Goal: Task Accomplishment & Management: Use online tool/utility

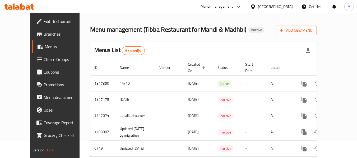
scroll to position [31, 0]
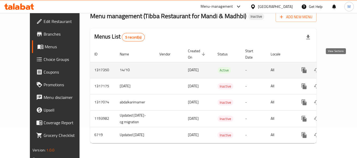
click at [339, 67] on icon "enhanced table" at bounding box center [342, 70] width 6 height 6
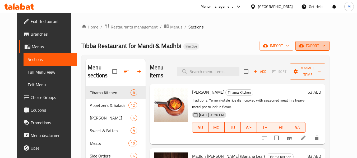
click at [327, 48] on icon "button" at bounding box center [323, 45] width 5 height 5
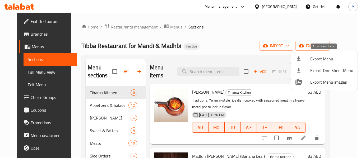
click at [304, 57] on div at bounding box center [303, 59] width 15 height 6
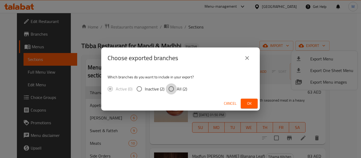
click at [171, 88] on input "All (2)" at bounding box center [171, 89] width 11 height 11
radio input "true"
click at [246, 102] on span "Ok" at bounding box center [249, 104] width 8 height 7
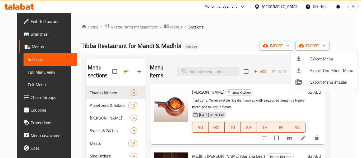
click at [20, 68] on div at bounding box center [180, 79] width 361 height 158
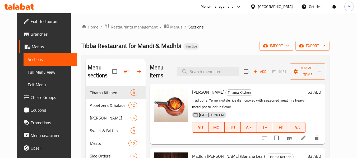
click at [28, 70] on span "Full Menu View" at bounding box center [50, 72] width 45 height 6
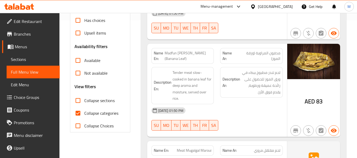
scroll to position [141, 0]
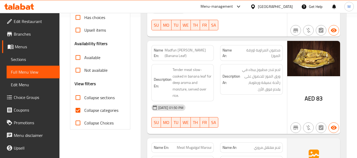
click at [77, 98] on input "Collapse sections" at bounding box center [78, 98] width 13 height 13
checkbox input "true"
click at [79, 109] on input "Collapse categories" at bounding box center [78, 110] width 13 height 13
checkbox input "false"
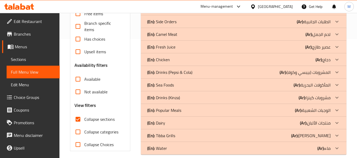
scroll to position [126, 0]
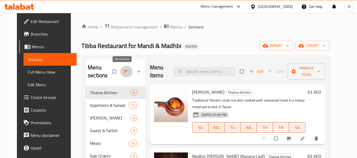
click at [123, 76] on button "button" at bounding box center [126, 72] width 13 height 12
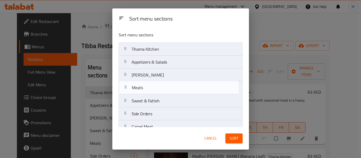
drag, startPoint x: 126, startPoint y: 102, endPoint x: 126, endPoint y: 88, distance: 14.3
click at [126, 88] on nav "Tihama Kitchen Appetizers & Salads Fatat Tahamih Sweet & Fatteh Meats Side Orde…" at bounding box center [181, 147] width 124 height 208
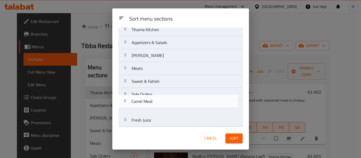
scroll to position [20, 0]
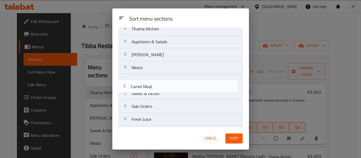
drag, startPoint x: 126, startPoint y: 114, endPoint x: 125, endPoint y: 85, distance: 29.1
click at [125, 85] on nav "Tihama Kitchen Appetizers & Salads Fatat Tahamih Meats Sweet & Fatteh Side Orde…" at bounding box center [181, 126] width 124 height 208
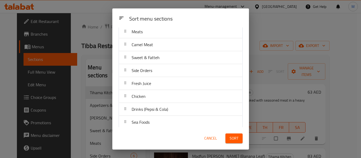
scroll to position [51, 0]
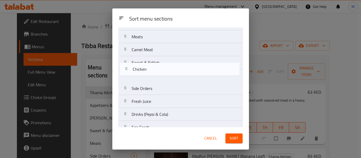
drag, startPoint x: 126, startPoint y: 103, endPoint x: 126, endPoint y: 66, distance: 36.8
click at [126, 66] on nav "Tihama Kitchen Appetizers & Salads Fatat Tahamih Meats Camel Meat Sweet & Fatte…" at bounding box center [181, 95] width 124 height 208
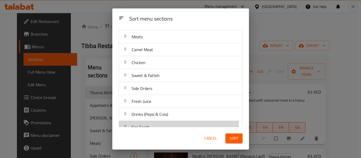
scroll to position [53, 0]
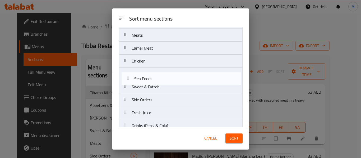
drag, startPoint x: 126, startPoint y: 126, endPoint x: 128, endPoint y: 71, distance: 55.1
click at [128, 71] on nav "Tihama Kitchen Appetizers & Salads Fatat Tahamih Meats Camel Meat Chicken Sweet…" at bounding box center [181, 94] width 124 height 208
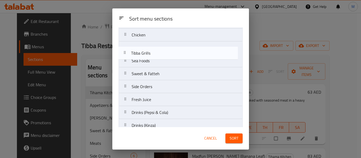
scroll to position [78, 0]
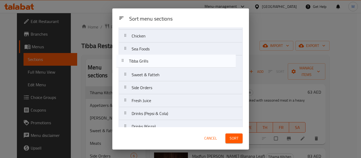
drag, startPoint x: 126, startPoint y: 106, endPoint x: 124, endPoint y: 60, distance: 46.1
click at [124, 60] on nav "Tihama Kitchen Appetizers & Salads Fatat Tahamih Meats Camel Meat Chicken Sea F…" at bounding box center [181, 69] width 124 height 208
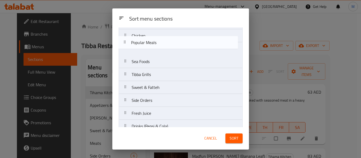
scroll to position [71, 0]
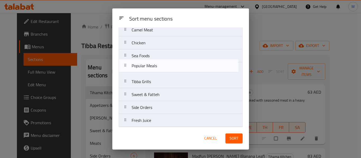
drag, startPoint x: 126, startPoint y: 94, endPoint x: 126, endPoint y: 66, distance: 28.6
click at [126, 66] on nav "Tihama Kitchen Appetizers & Salads Fatat Tahamih Meats Camel Meat Chicken Sea F…" at bounding box center [181, 75] width 124 height 208
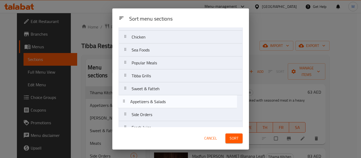
scroll to position [65, 0]
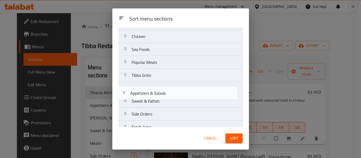
drag, startPoint x: 126, startPoint y: 63, endPoint x: 124, endPoint y: 97, distance: 34.7
click at [124, 97] on nav "Tihama Kitchen Appetizers & Salads Fatat Tahamih Meats Camel Meat Chicken Sea F…" at bounding box center [181, 82] width 124 height 208
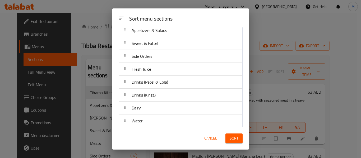
scroll to position [125, 0]
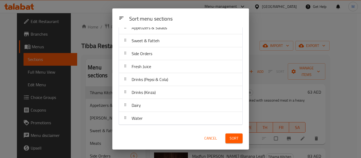
click at [229, 139] on button "Sort" at bounding box center [234, 139] width 17 height 10
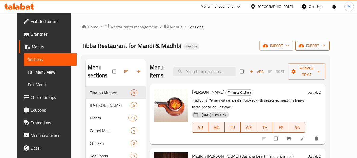
click at [326, 47] on span "export" at bounding box center [313, 46] width 26 height 7
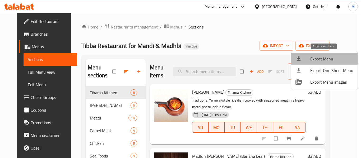
click at [327, 61] on span "Export Menu" at bounding box center [332, 59] width 43 height 6
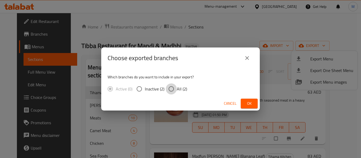
click at [175, 87] on input "All (2)" at bounding box center [171, 89] width 11 height 11
radio input "true"
click at [248, 102] on span "Ok" at bounding box center [249, 104] width 8 height 7
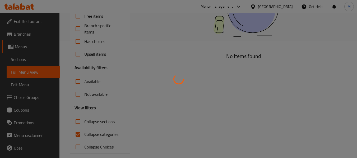
scroll to position [123, 0]
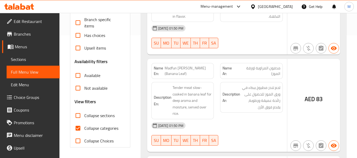
click at [77, 117] on div at bounding box center [178, 79] width 357 height 158
click at [77, 115] on div at bounding box center [178, 79] width 357 height 158
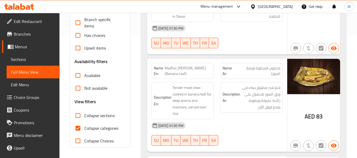
click at [77, 115] on input "Collapse sections" at bounding box center [78, 116] width 13 height 13
checkbox input "true"
click at [79, 130] on input "Collapse categories" at bounding box center [78, 128] width 13 height 13
checkbox input "false"
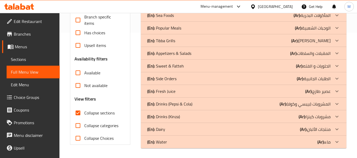
scroll to position [126, 0]
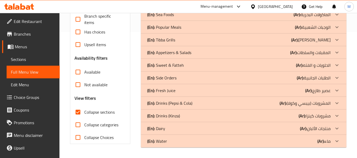
click at [169, 77] on p "(En): Side Orders" at bounding box center [161, 78] width 29 height 6
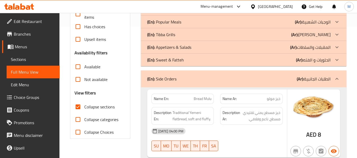
scroll to position [162, 0]
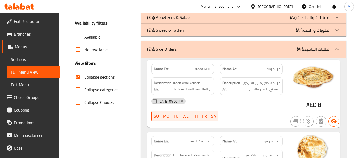
click at [241, 108] on div "14-10-2025 04:00 PM SU MO TU WE TH FR SA" at bounding box center [217, 110] width 138 height 30
click at [263, 88] on span "خبز مسطح يمني تقليدي مسطح، ناعم وفلافي." at bounding box center [261, 86] width 39 height 13
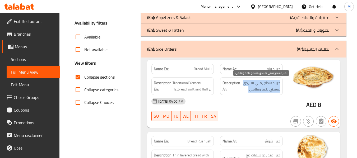
click at [263, 88] on span "خبز مسطح يمني تقليدي مسطح، ناعم وفلافي." at bounding box center [261, 86] width 39 height 13
copy div "خبز مسطح يمني تقليدي مسطح، ناعم وفلافي."
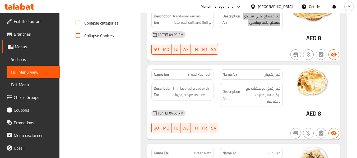
scroll to position [232, 0]
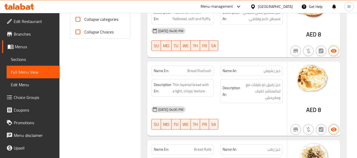
click at [233, 115] on div "14-10-2025 04:00 PM" at bounding box center [217, 109] width 138 height 13
click at [272, 90] on span "خبز رقيق ذو طبقات مع تيكيستشر خفيف ومقرمش." at bounding box center [261, 92] width 39 height 20
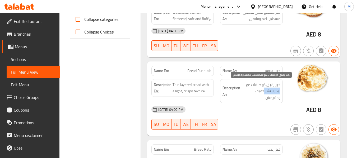
click at [272, 90] on span "خبز رقيق ذو طبقات مع تيكيستشر خفيف ومقرمش." at bounding box center [261, 92] width 39 height 20
copy span "تيكيستشر"
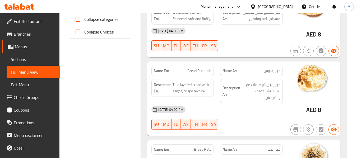
click at [192, 72] on span "Bread Rushush" at bounding box center [200, 71] width 24 height 6
copy span "Bread Rushush"
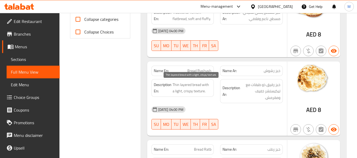
click at [197, 92] on span "Thin layered bread with a light, crispy texture." at bounding box center [192, 88] width 39 height 13
copy span "texture"
click at [191, 85] on span "Thin layered bread with a light, crispy texture." at bounding box center [192, 88] width 39 height 13
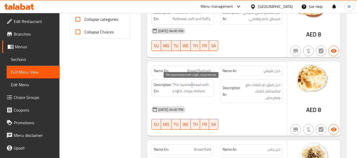
click at [191, 85] on span "Thin layered bread with a light, crispy texture." at bounding box center [192, 88] width 39 height 13
copy span "Thin layered bread with a light, crispy texture."
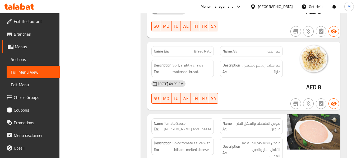
scroll to position [338, 0]
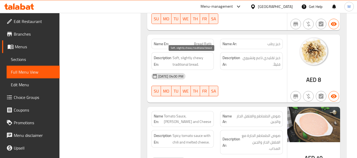
click at [197, 59] on span "Soft, slightly chewy traditional bread." at bounding box center [192, 61] width 39 height 13
copy span "Soft, slightly chewy traditional bread."
click at [229, 95] on div at bounding box center [251, 96] width 69 height 6
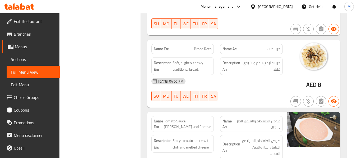
scroll to position [373, 0]
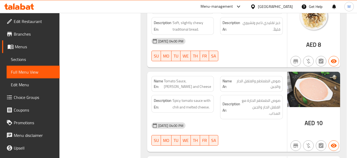
click at [229, 131] on div "14-10-2025 04:00 PM" at bounding box center [217, 126] width 138 height 13
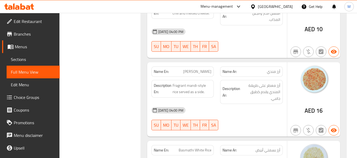
scroll to position [479, 0]
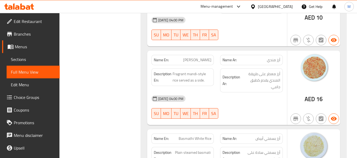
click at [241, 105] on div "14-10-2025 04:00 PM" at bounding box center [217, 99] width 138 height 13
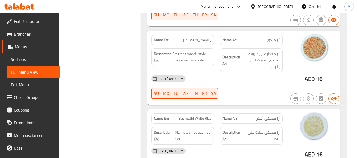
scroll to position [515, 0]
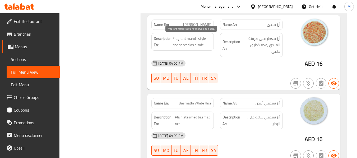
click at [180, 37] on span "Fragrant mandi-style rice served as a side." at bounding box center [192, 41] width 39 height 13
copy span "Fragrant"
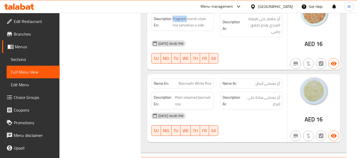
scroll to position [550, 0]
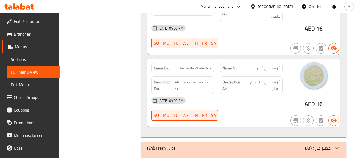
click at [246, 106] on div "14-10-2025 04:00 PM" at bounding box center [217, 100] width 138 height 13
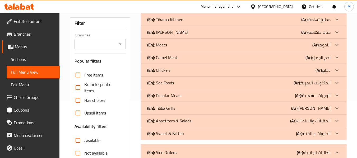
scroll to position [126, 0]
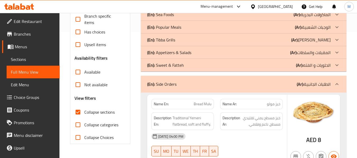
click at [184, 84] on div "(En): Side Orders (Ar): الطلبات الجانبية" at bounding box center [239, 84] width 184 height 6
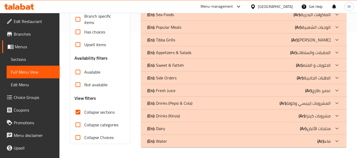
click at [174, 92] on p "(En): Fresh Juice" at bounding box center [161, 91] width 28 height 6
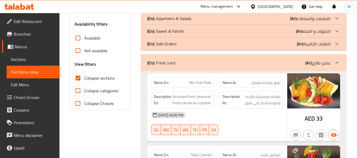
scroll to position [197, 0]
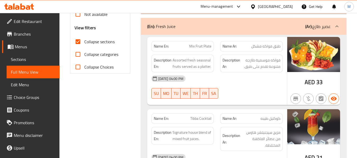
click at [241, 94] on div "14-10-2025 04:00 PM SU MO TU WE TH FR SA" at bounding box center [217, 87] width 138 height 30
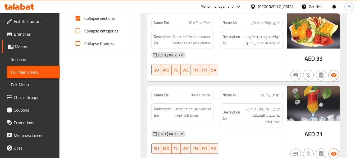
scroll to position [232, 0]
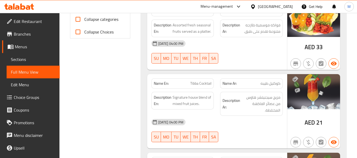
click at [224, 125] on div "14-10-2025 04:00 PM" at bounding box center [217, 122] width 138 height 13
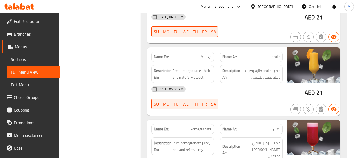
scroll to position [338, 0]
click at [222, 97] on div "14-10-2025 04:00 PM SU MO TU WE TH FR SA" at bounding box center [217, 98] width 138 height 30
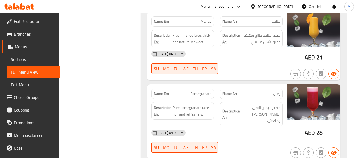
scroll to position [409, 0]
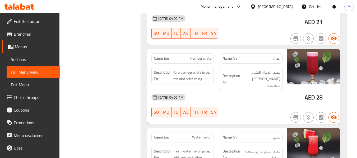
click at [244, 102] on div "14-10-2025 04:00 PM SU MO TU WE TH FR SA" at bounding box center [217, 106] width 138 height 30
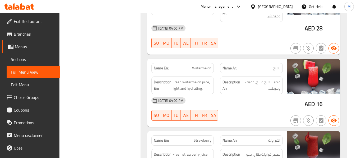
scroll to position [479, 0]
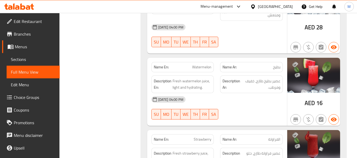
click at [232, 98] on div "14-10-2025 04:00 PM" at bounding box center [217, 99] width 138 height 13
click at [176, 82] on span "Fresh watermelon juice, light and hydrating." at bounding box center [192, 84] width 39 height 13
copy span "light"
click at [200, 83] on span "Fresh watermelon juice, light and hydrating." at bounding box center [192, 84] width 39 height 13
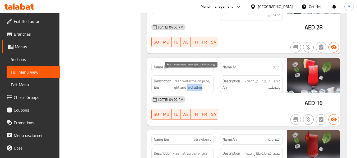
click at [200, 83] on span "Fresh watermelon juice, light and hydrating." at bounding box center [192, 84] width 39 height 13
copy span "hydrating"
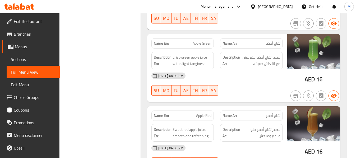
scroll to position [656, 0]
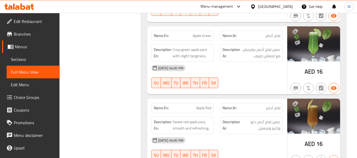
click at [223, 68] on div "14-10-2025 04:00 PM" at bounding box center [217, 68] width 138 height 13
click at [174, 47] on span "Crisp green apple juice with slight tanginess." at bounding box center [192, 53] width 39 height 13
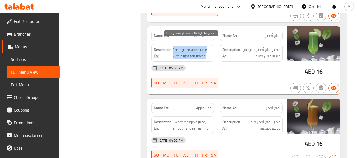
click at [175, 47] on span "Crisp green apple juice with slight tanginess." at bounding box center [192, 53] width 39 height 13
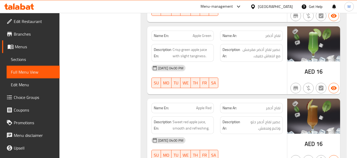
click at [197, 33] on span "Apple Green" at bounding box center [202, 36] width 19 height 6
copy span "Apple Green"
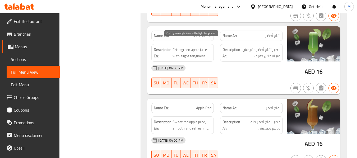
click at [176, 47] on span "Crisp green apple juice with slight tanginess." at bounding box center [192, 53] width 39 height 13
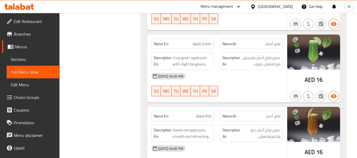
scroll to position [658, 0]
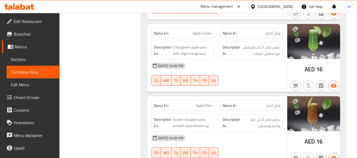
click at [227, 132] on div "14-10-2025 04:00 PM" at bounding box center [217, 138] width 138 height 13
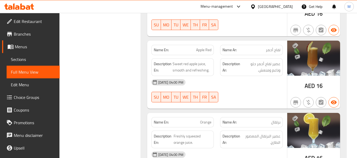
scroll to position [729, 0]
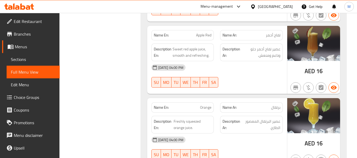
click at [226, 136] on div "14-10-2025 04:00 PM" at bounding box center [217, 140] width 138 height 13
click at [189, 119] on span "Freshly squeezed orange juice." at bounding box center [193, 125] width 38 height 13
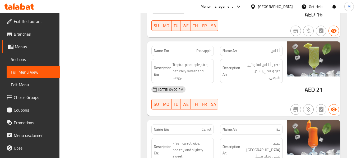
scroll to position [870, 0]
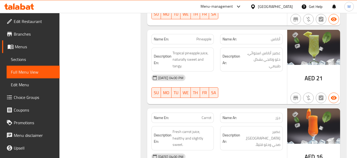
click at [234, 81] on div "14-10-2025 04:00 PM SU MO TU WE TH FR SA" at bounding box center [217, 87] width 138 height 30
click at [184, 53] on span "Tropical pineapple juice, naturally sweet and tangy." at bounding box center [192, 60] width 39 height 20
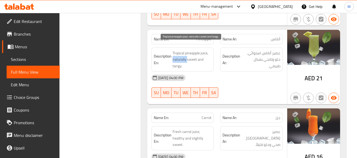
click at [184, 53] on span "Tropical pineapple juice, naturally sweet and tangy." at bounding box center [192, 60] width 39 height 20
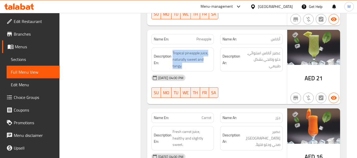
click at [177, 58] on span "Tropical pineapple juice, naturally sweet and tangy." at bounding box center [192, 60] width 39 height 20
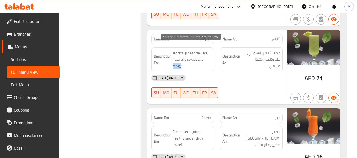
click at [177, 58] on span "Tropical pineapple juice, naturally sweet and tangy." at bounding box center [192, 60] width 39 height 20
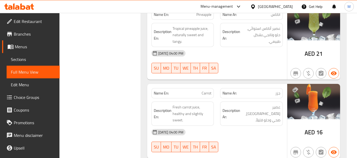
scroll to position [905, 0]
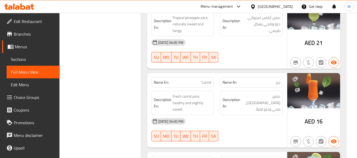
click at [238, 117] on div "14-10-2025 04:00 PM" at bounding box center [217, 121] width 138 height 13
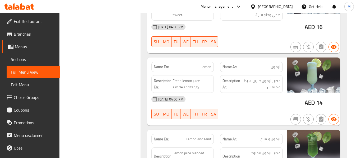
scroll to position [1011, 0]
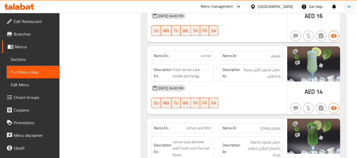
click at [246, 87] on div "14-10-2025 04:00 PM" at bounding box center [217, 88] width 138 height 13
click at [183, 71] on span "Fresh lemon juice, simple and tangy." at bounding box center [192, 73] width 39 height 13
click at [207, 53] on span "Lemon" at bounding box center [206, 56] width 11 height 6
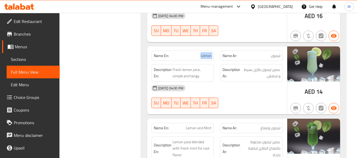
click at [207, 53] on span "Lemon" at bounding box center [206, 56] width 11 height 6
drag, startPoint x: 200, startPoint y: 63, endPoint x: 170, endPoint y: 62, distance: 29.6
click at [170, 67] on h6 "Description En: Fresh lemon juice, simple and tangy." at bounding box center [183, 73] width 58 height 13
click at [190, 68] on span "Fresh lemon juice, simple and tangy." at bounding box center [192, 73] width 39 height 13
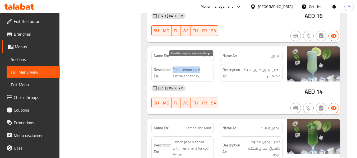
drag, startPoint x: 173, startPoint y: 63, endPoint x: 199, endPoint y: 63, distance: 26.7
click at [199, 67] on span "Fresh lemon juice, simple and tangy." at bounding box center [192, 73] width 39 height 13
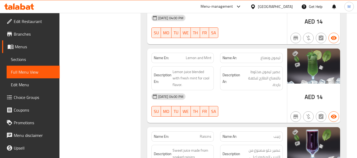
click at [226, 97] on div "14-10-2025 04:00 PM" at bounding box center [217, 96] width 138 height 13
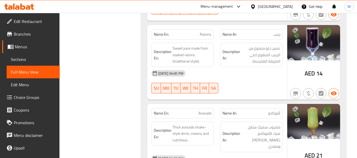
scroll to position [1187, 0]
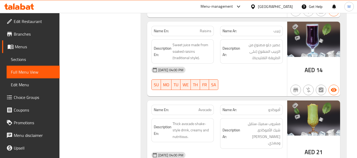
click at [234, 74] on div "14-10-2025 04:00 PM SU MO TU WE TH FR SA" at bounding box center [217, 79] width 138 height 30
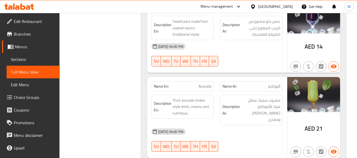
scroll to position [1223, 0]
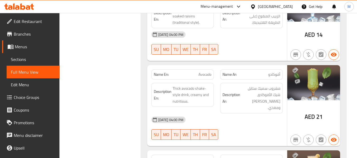
click at [230, 114] on div "14-10-2025 04:00 PM SU MO TU WE TH FR SA" at bounding box center [217, 129] width 138 height 30
click at [174, 85] on span "Thick avocado shake-style drink, creamy and nutritious." at bounding box center [192, 95] width 39 height 20
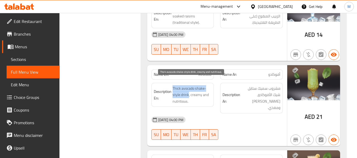
drag, startPoint x: 173, startPoint y: 81, endPoint x: 188, endPoint y: 87, distance: 17.1
click at [188, 87] on span "Thick avocado shake-style drink, creamy and nutritious." at bounding box center [192, 95] width 39 height 20
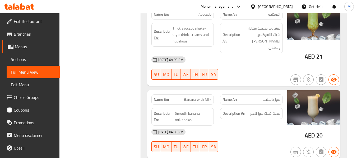
scroll to position [1293, 0]
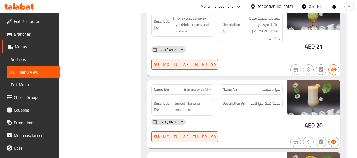
click at [239, 116] on div "14-10-2025 04:00 PM" at bounding box center [217, 122] width 138 height 13
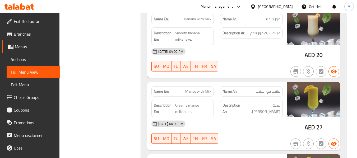
click at [227, 118] on div "14-10-2025 04:00 PM SU MO TU WE TH FR SA" at bounding box center [217, 133] width 138 height 30
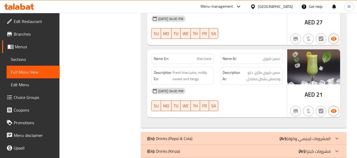
scroll to position [1469, 0]
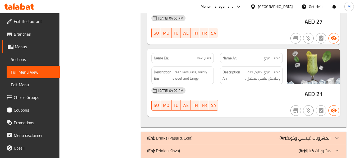
click at [244, 84] on div "14-10-2025 04:00 PM" at bounding box center [217, 90] width 138 height 13
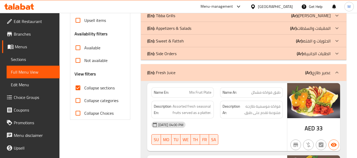
scroll to position [116, 0]
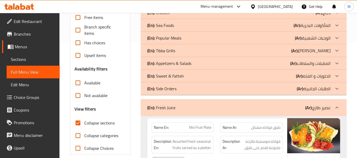
click at [186, 104] on div "(En): Fresh Juice (Ar): عصير طازج" at bounding box center [244, 107] width 206 height 17
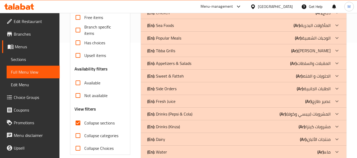
click at [171, 111] on p "(En): Drinks (Pepsi & Cola)" at bounding box center [169, 114] width 45 height 6
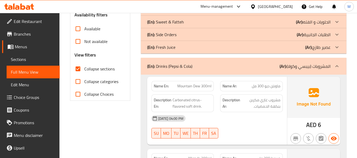
scroll to position [186, 0]
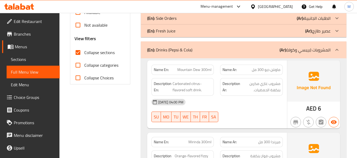
click at [252, 112] on div "14-10-2025 04:00 PM SU MO TU WE TH FR SA" at bounding box center [217, 111] width 138 height 30
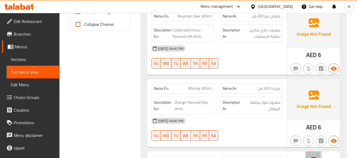
scroll to position [257, 0]
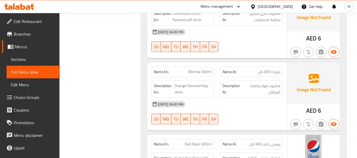
click at [222, 102] on div "14-10-2025 04:00 PM" at bounding box center [217, 104] width 138 height 13
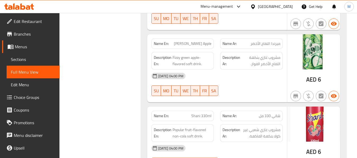
scroll to position [504, 0]
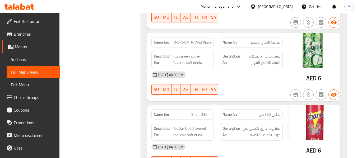
click at [184, 43] on span "Mirinda Green Apple" at bounding box center [193, 43] width 38 height 6
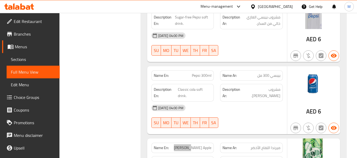
scroll to position [539, 0]
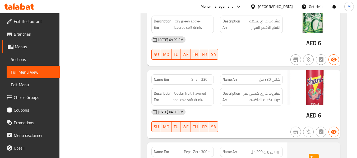
click at [235, 115] on div "14-10-2025 04:00 PM" at bounding box center [217, 112] width 138 height 13
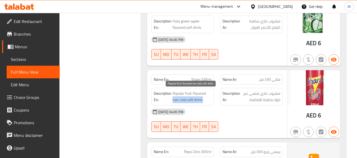
drag, startPoint x: 173, startPoint y: 100, endPoint x: 203, endPoint y: 101, distance: 29.7
click at [203, 101] on span "Popular fruit-flavored non-cola soft drink." at bounding box center [192, 96] width 39 height 13
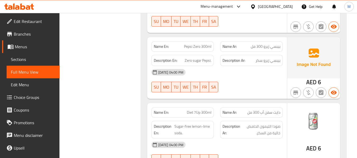
scroll to position [645, 0]
drag, startPoint x: 184, startPoint y: 47, endPoint x: 200, endPoint y: 47, distance: 16.1
click at [200, 47] on p "Name En: Pepsi Zero 300ml" at bounding box center [183, 47] width 58 height 6
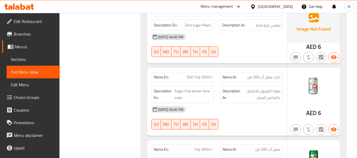
click at [219, 115] on div "14-10-2025 04:00 PM" at bounding box center [217, 109] width 138 height 13
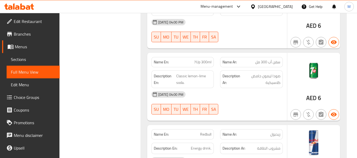
scroll to position [786, 0]
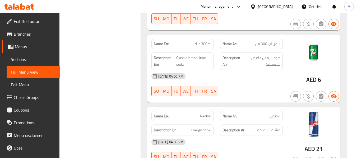
click at [247, 84] on div "14-10-2025 04:00 PM SU MO TU WE TH FR SA" at bounding box center [217, 85] width 138 height 30
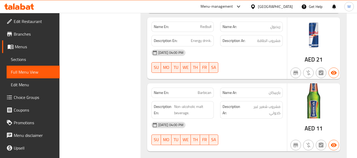
scroll to position [892, 0]
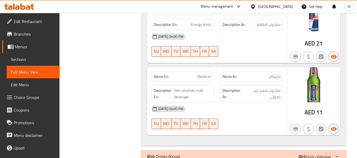
click at [202, 76] on span "Barbican" at bounding box center [205, 77] width 14 height 6
click at [268, 78] on p "Name Ar: باربيكان" at bounding box center [252, 77] width 58 height 6
click at [269, 77] on span "باربيكان" at bounding box center [275, 77] width 12 height 6
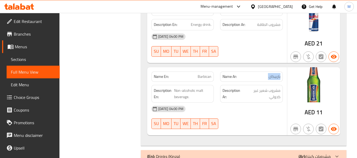
click at [269, 77] on span "باربيكان" at bounding box center [275, 77] width 12 height 6
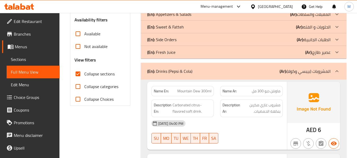
scroll to position [176, 0]
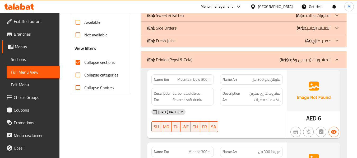
click at [180, 59] on p "(En): Drinks (Pepsi & Cola)" at bounding box center [169, 60] width 45 height 6
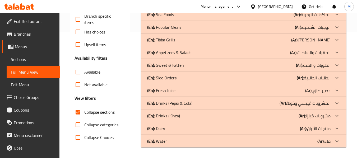
scroll to position [126, 0]
click at [170, 117] on p "(En): Drinks (Kinza)" at bounding box center [163, 116] width 33 height 6
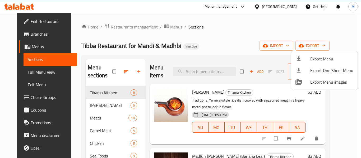
click at [143, 60] on div at bounding box center [180, 79] width 361 height 158
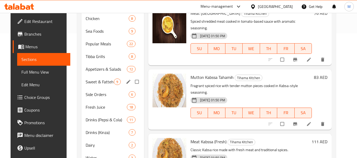
scroll to position [148, 0]
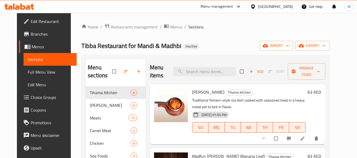
click at [285, 6] on div "[GEOGRAPHIC_DATA]" at bounding box center [275, 7] width 35 height 6
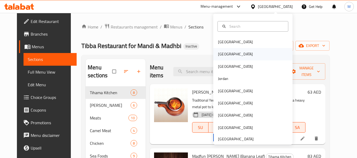
click at [240, 54] on div "[GEOGRAPHIC_DATA]" at bounding box center [253, 54] width 79 height 12
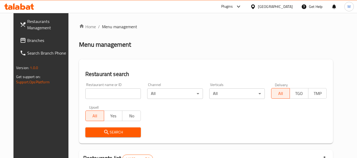
click at [28, 41] on div at bounding box center [178, 79] width 357 height 158
click at [28, 41] on span "Branches" at bounding box center [48, 40] width 42 height 6
